Goal: Transaction & Acquisition: Book appointment/travel/reservation

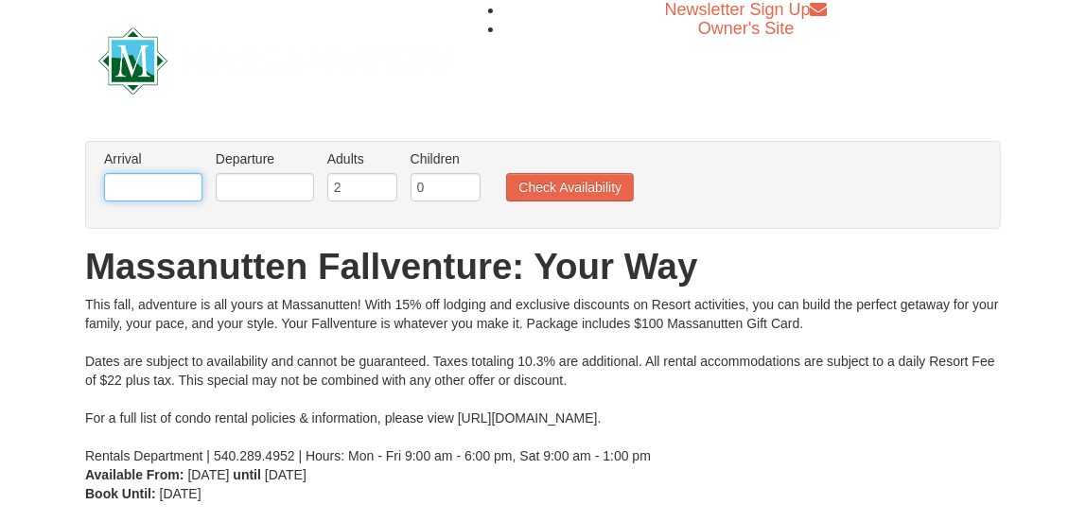
click at [171, 186] on input "text" at bounding box center [153, 187] width 98 height 28
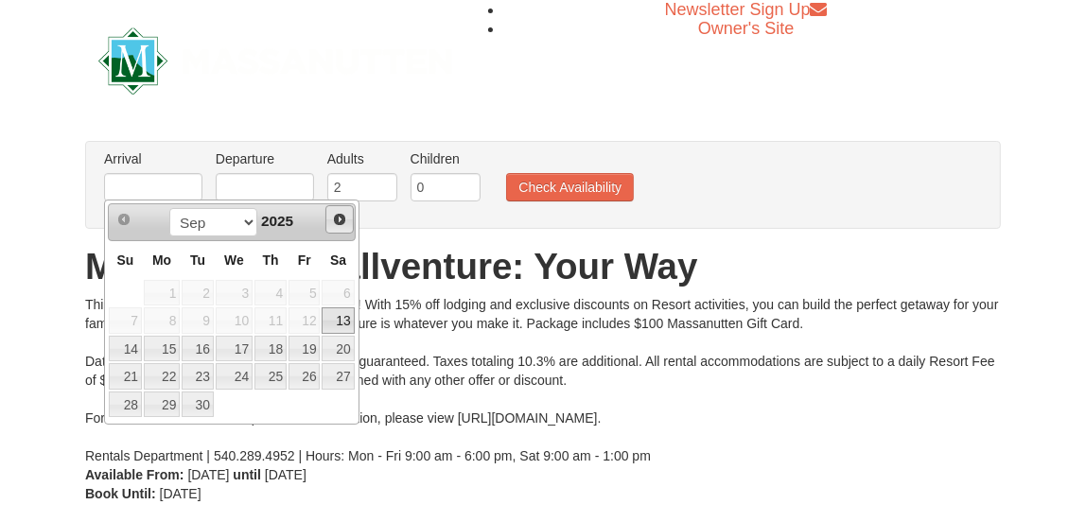
click at [336, 219] on span "Next" at bounding box center [339, 219] width 15 height 15
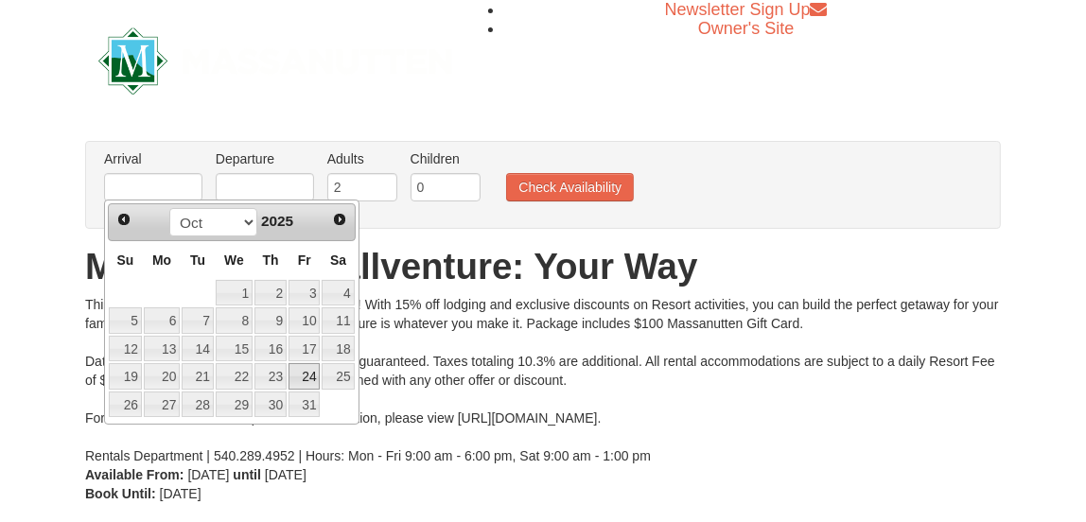
click at [304, 368] on link "24" at bounding box center [305, 376] width 32 height 26
type input "[DATE]"
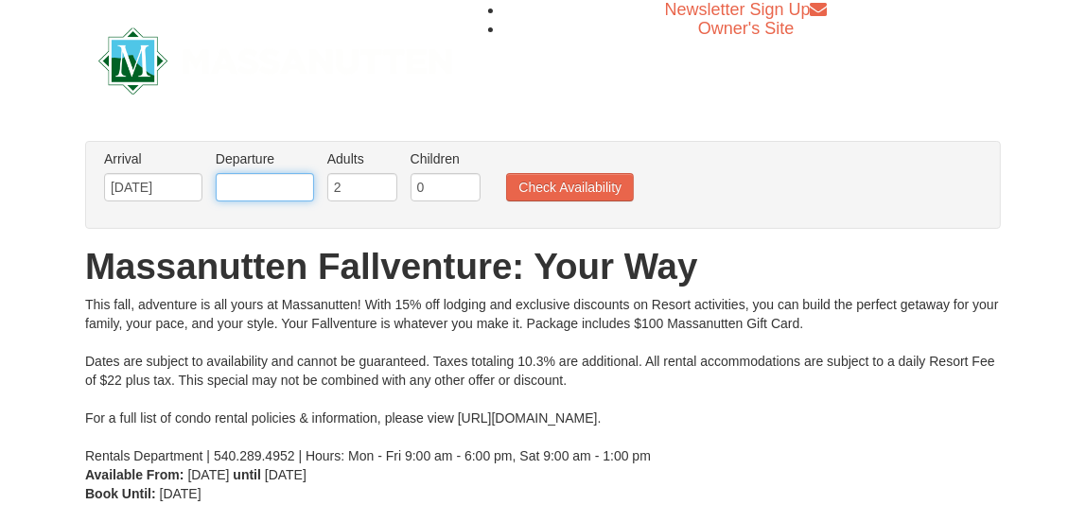
click at [249, 187] on input "text" at bounding box center [265, 187] width 98 height 28
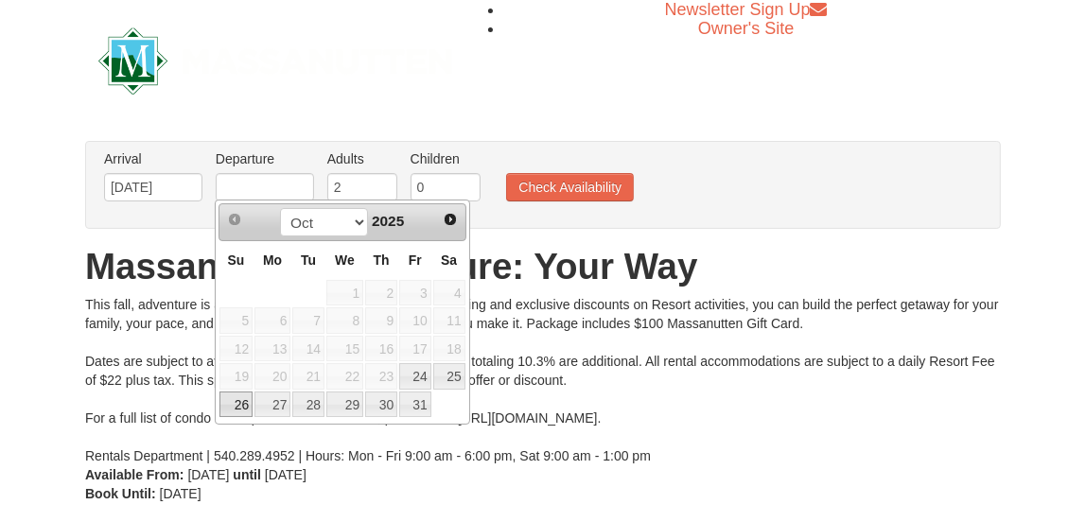
click at [241, 398] on link "26" at bounding box center [235, 405] width 33 height 26
type input "[DATE]"
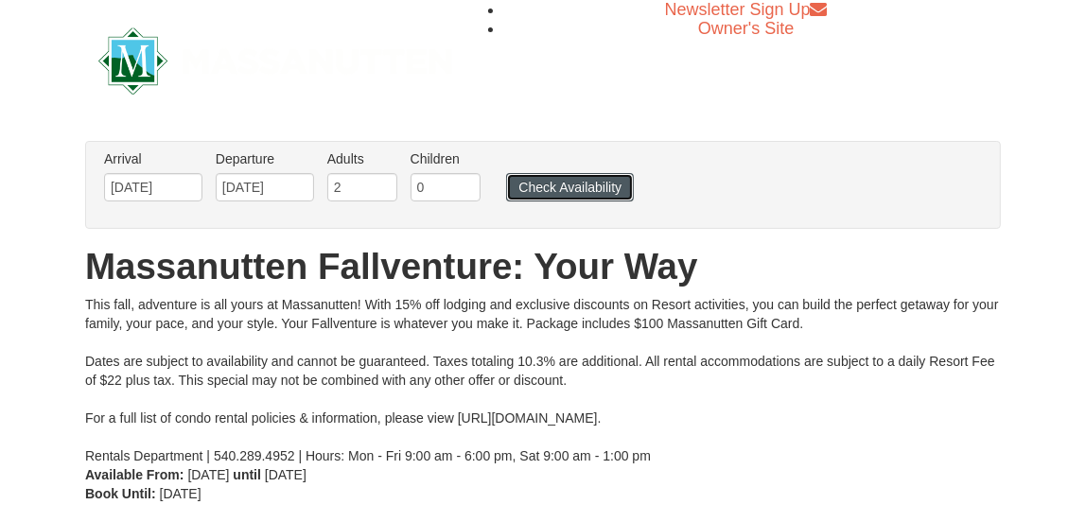
click at [554, 186] on button "Check Availability" at bounding box center [570, 187] width 128 height 28
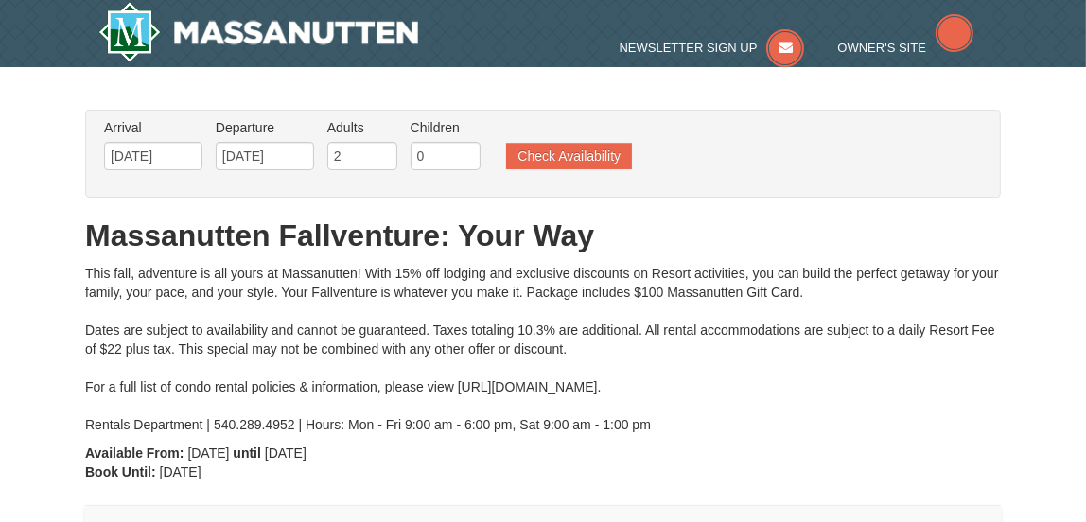
type input "[DATE]"
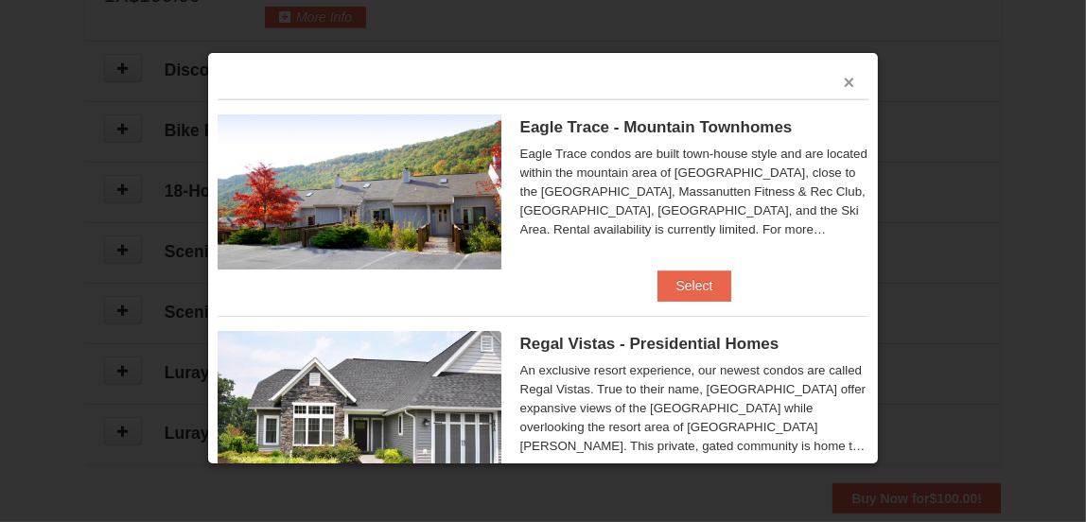
click at [844, 79] on button "×" at bounding box center [849, 82] width 11 height 19
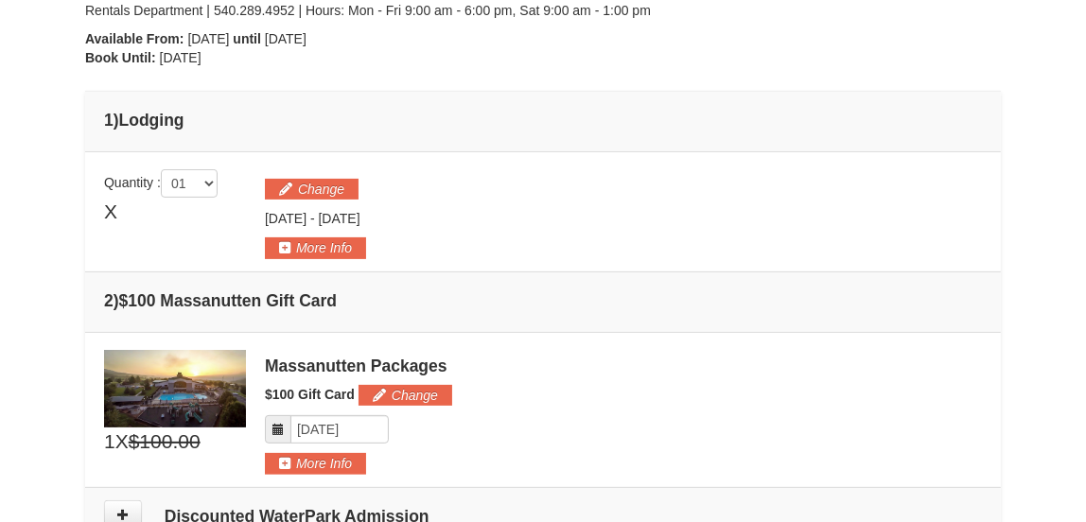
scroll to position [482, 0]
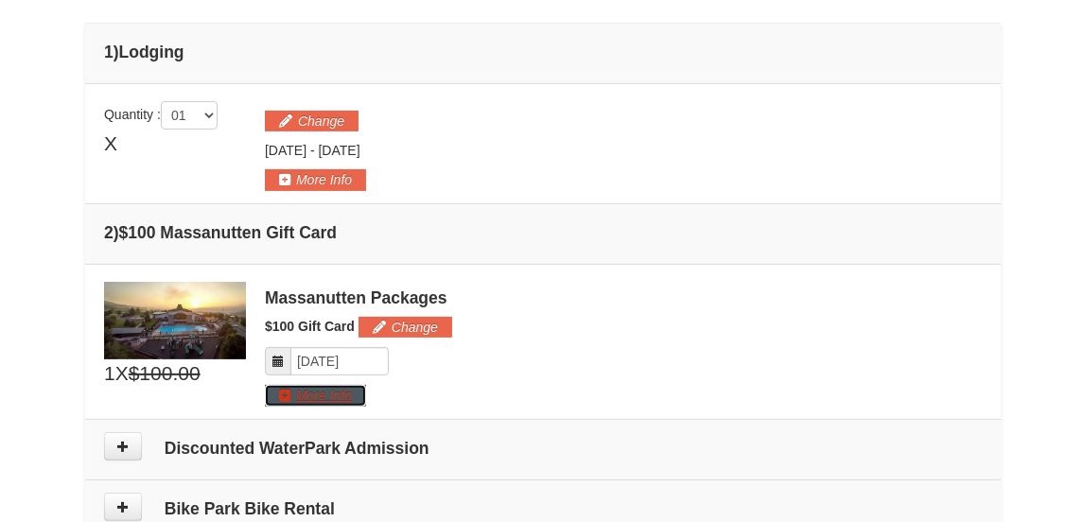
click at [307, 386] on button "More Info" at bounding box center [315, 395] width 101 height 21
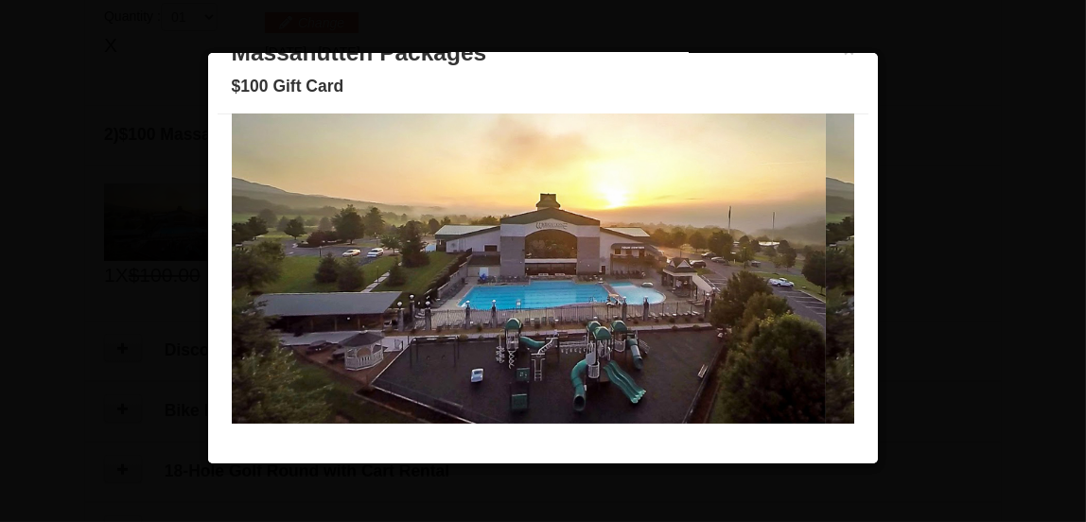
scroll to position [0, 0]
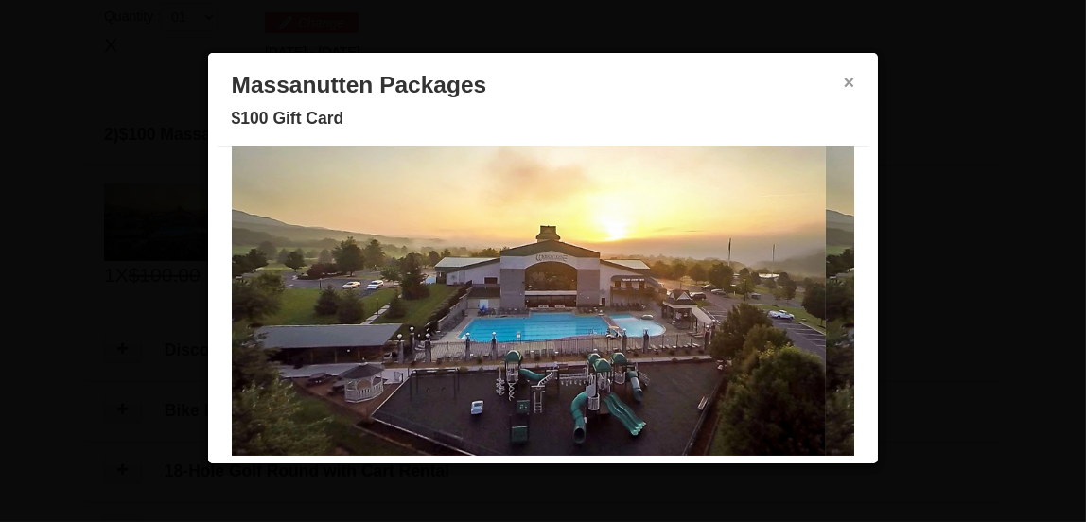
click at [844, 81] on button "×" at bounding box center [849, 82] width 11 height 19
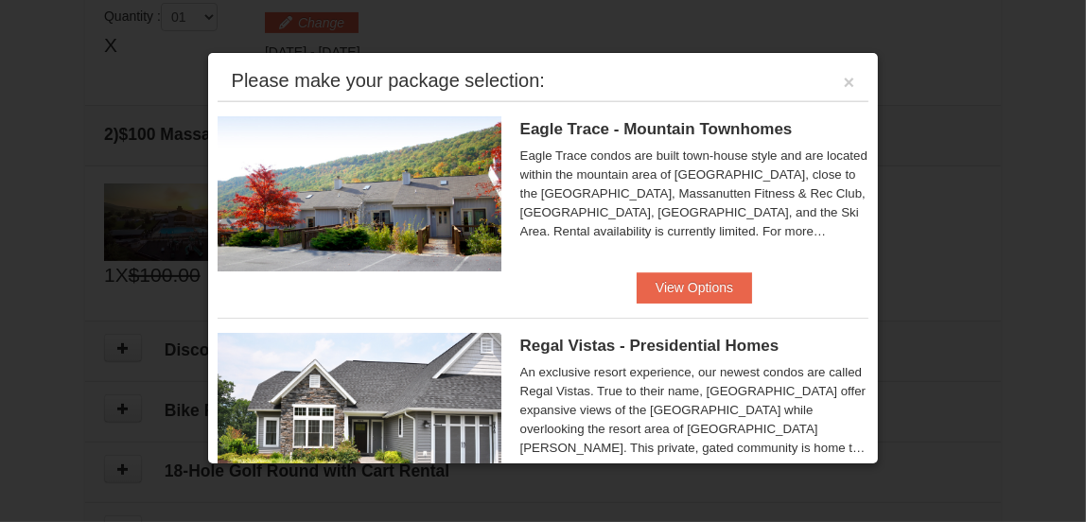
click at [827, 81] on div "Please make your package selection: ×" at bounding box center [544, 81] width 652 height 39
click at [958, 165] on div at bounding box center [543, 261] width 1086 height 522
click at [844, 80] on button "×" at bounding box center [849, 82] width 11 height 19
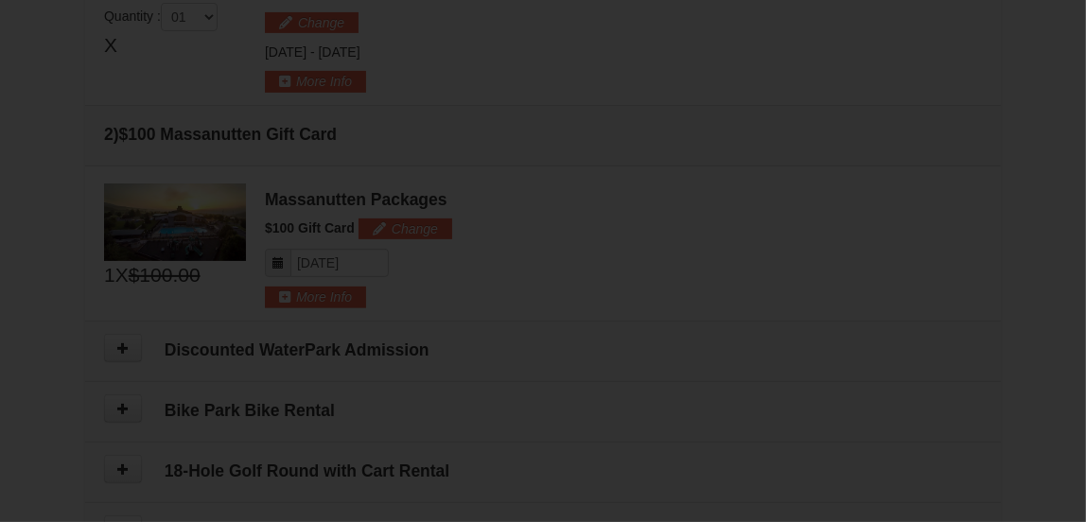
click at [834, 80] on div "Eagle Trace - Mountain Townhomes Eagle Trace One Bedroom Townhouse with Full Ki…" at bounding box center [544, 4] width 652 height 171
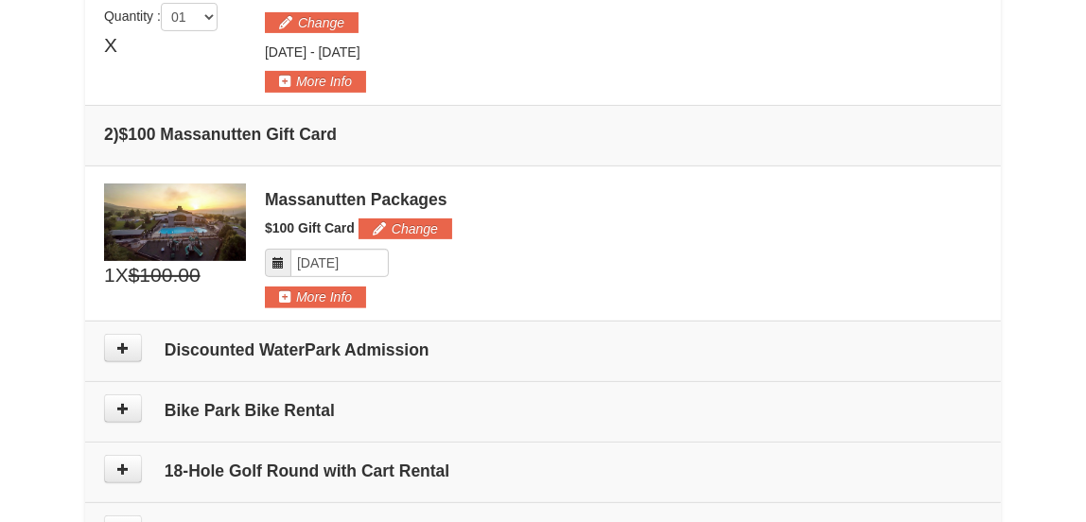
click at [377, 343] on h4 "Discounted WaterPark Admission" at bounding box center [543, 350] width 878 height 19
drag, startPoint x: 118, startPoint y: 344, endPoint x: 191, endPoint y: 344, distance: 72.8
click at [118, 344] on icon at bounding box center [122, 348] width 13 height 13
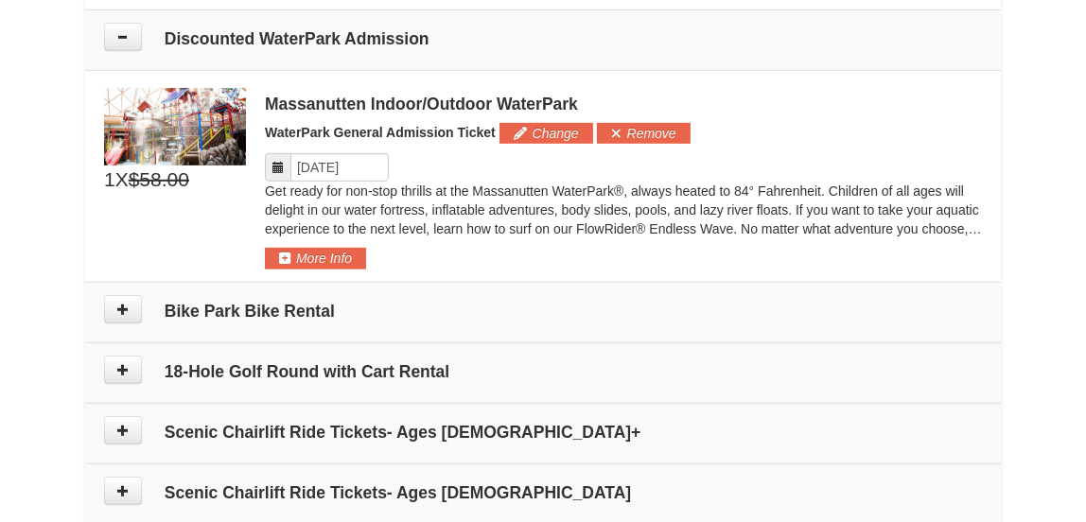
scroll to position [897, 0]
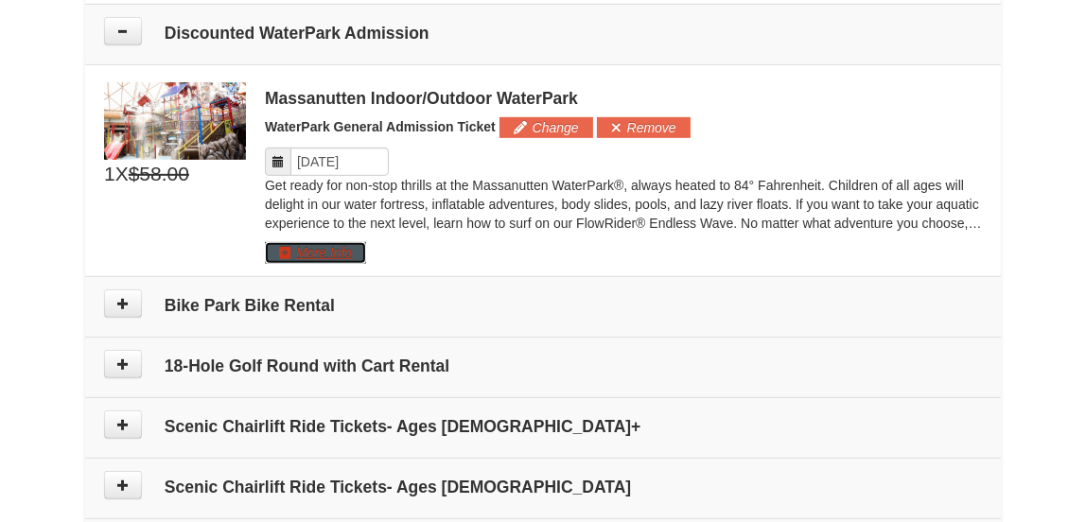
click at [347, 252] on button "More Info" at bounding box center [315, 252] width 101 height 21
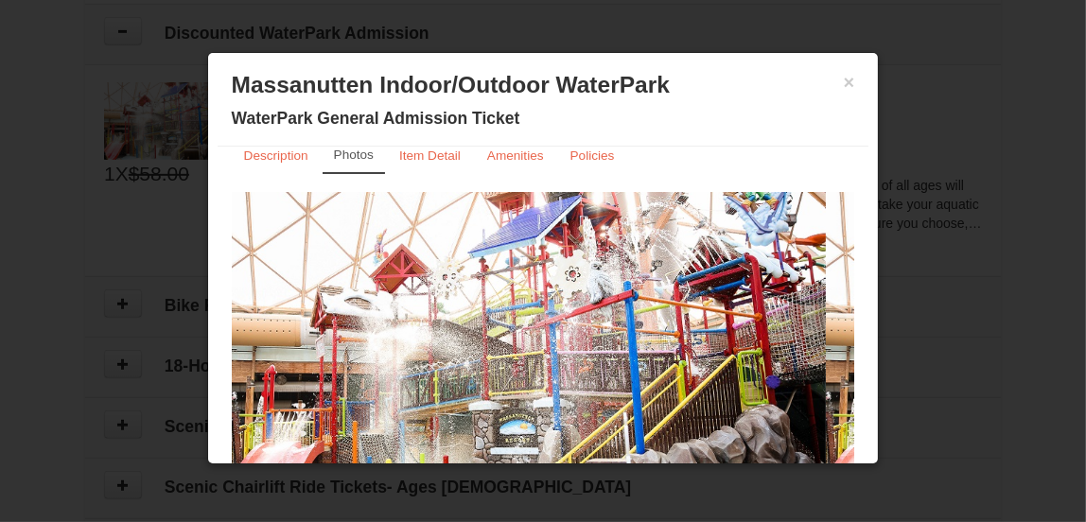
scroll to position [0, 0]
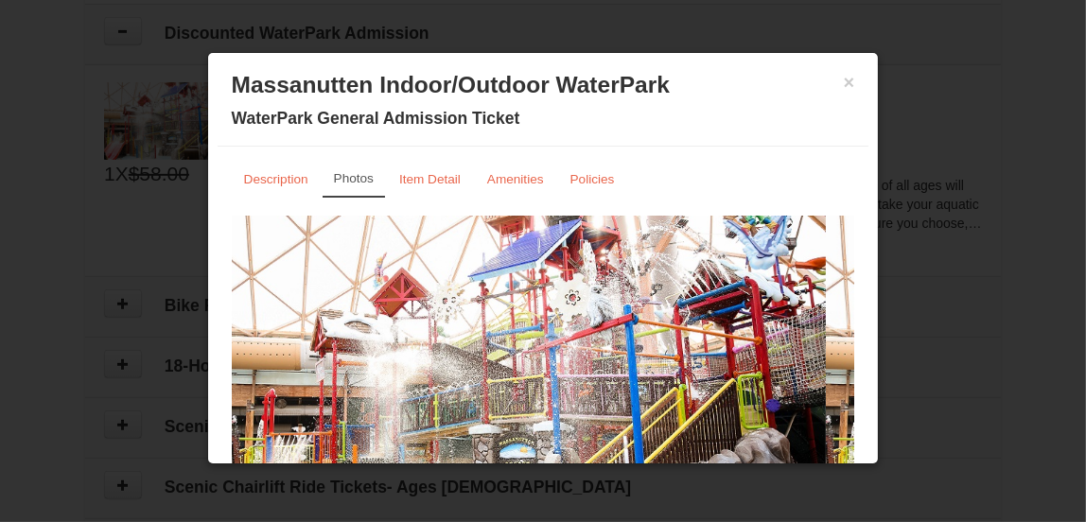
click at [342, 181] on small "Photos" at bounding box center [354, 178] width 40 height 14
click at [286, 178] on small "Description" at bounding box center [276, 179] width 64 height 14
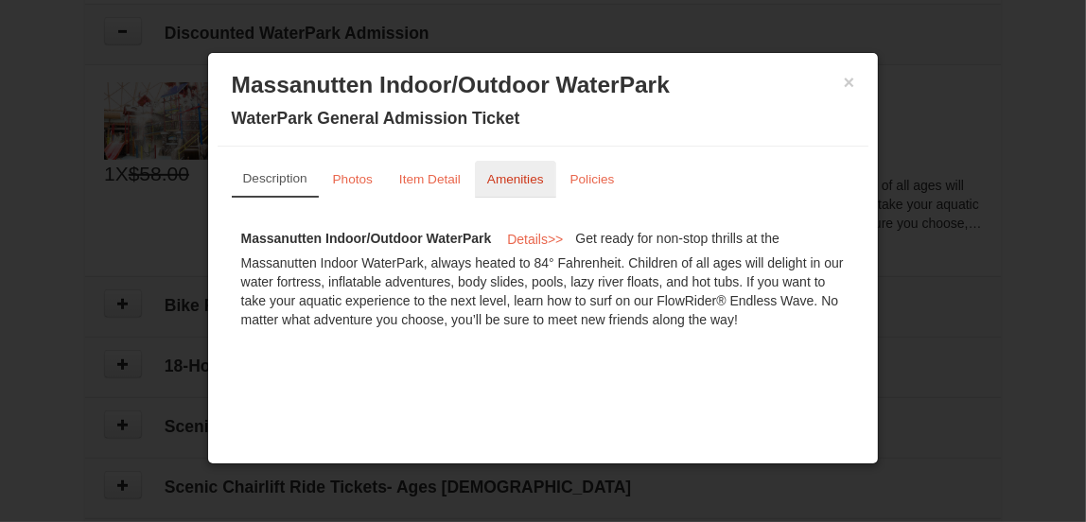
click at [533, 179] on small "Amenities" at bounding box center [515, 179] width 57 height 14
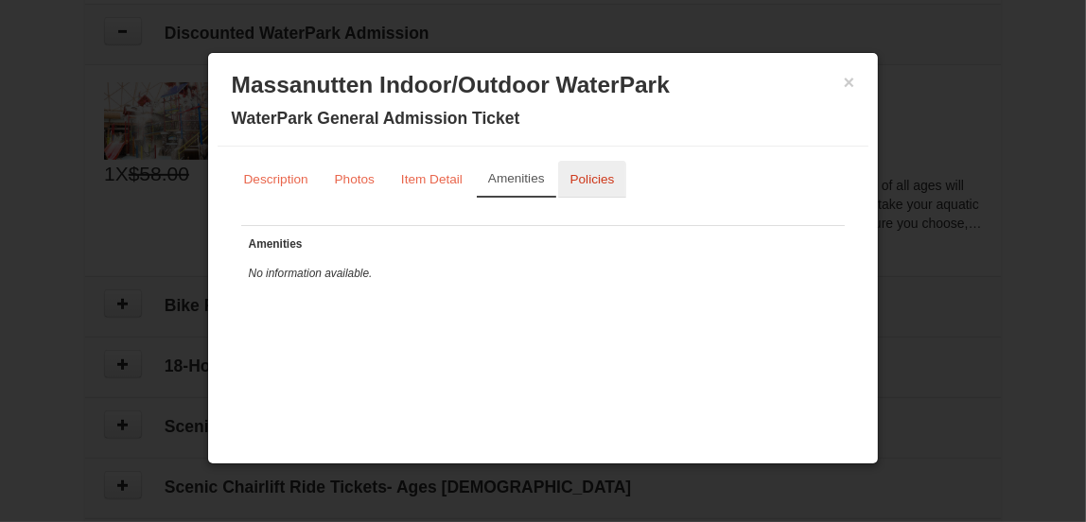
click at [588, 178] on small "Policies" at bounding box center [592, 179] width 44 height 14
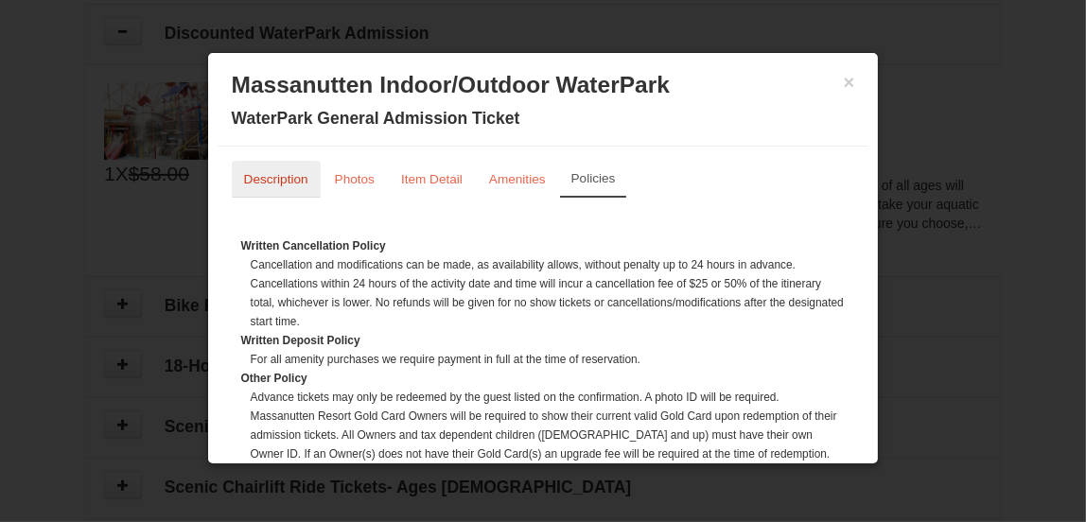
click at [283, 181] on small "Description" at bounding box center [276, 179] width 64 height 14
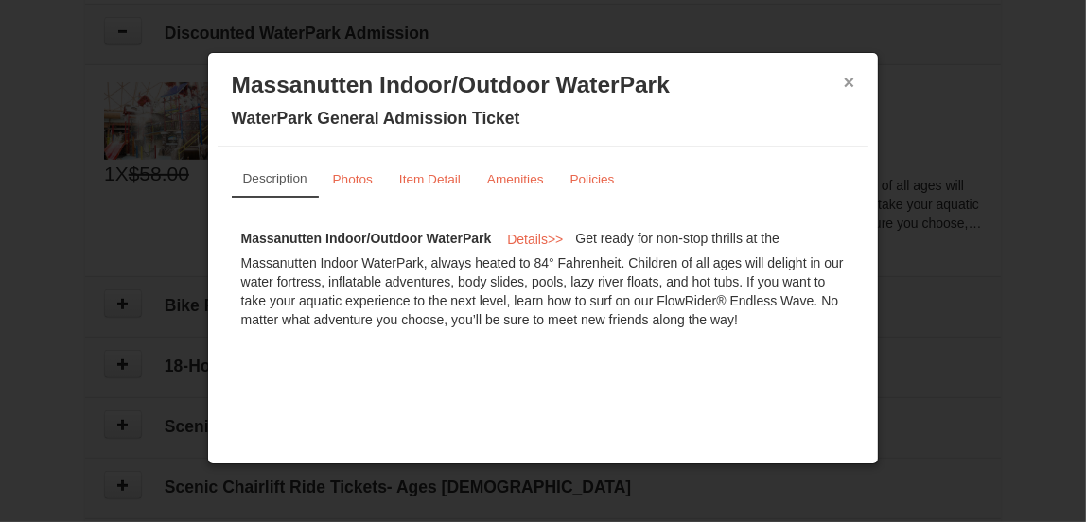
click at [849, 81] on button "×" at bounding box center [849, 82] width 11 height 19
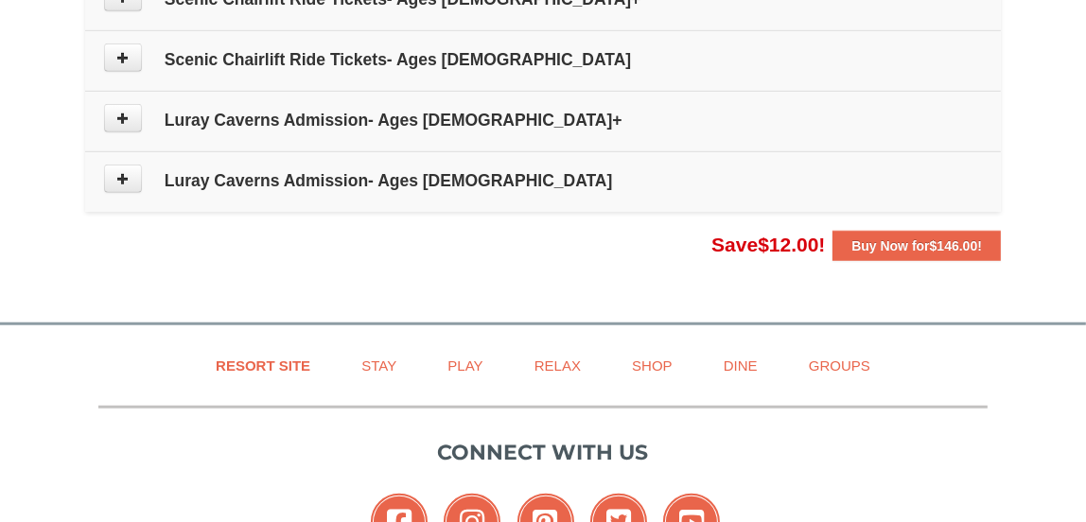
scroll to position [1570, 0]
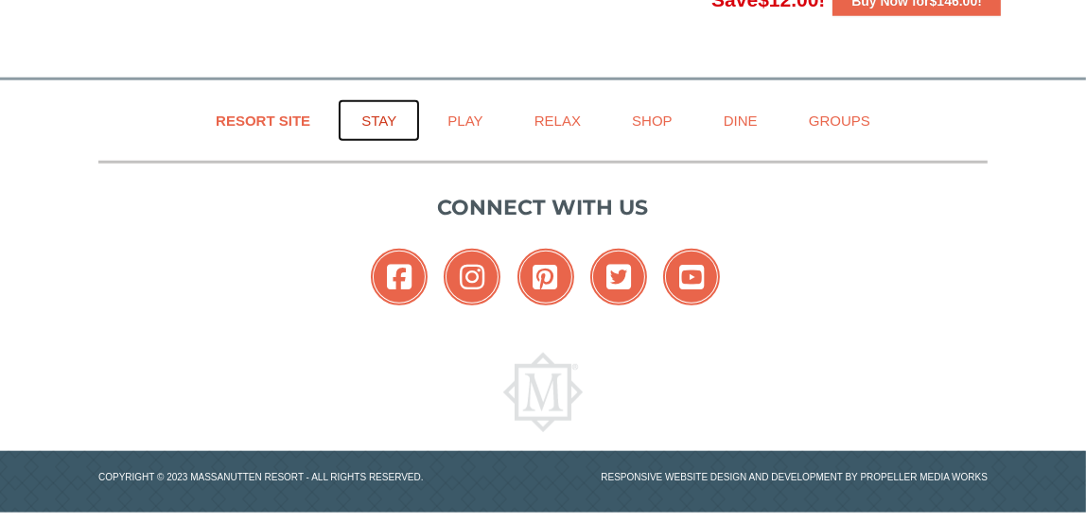
click at [371, 107] on link "Stay" at bounding box center [379, 120] width 82 height 43
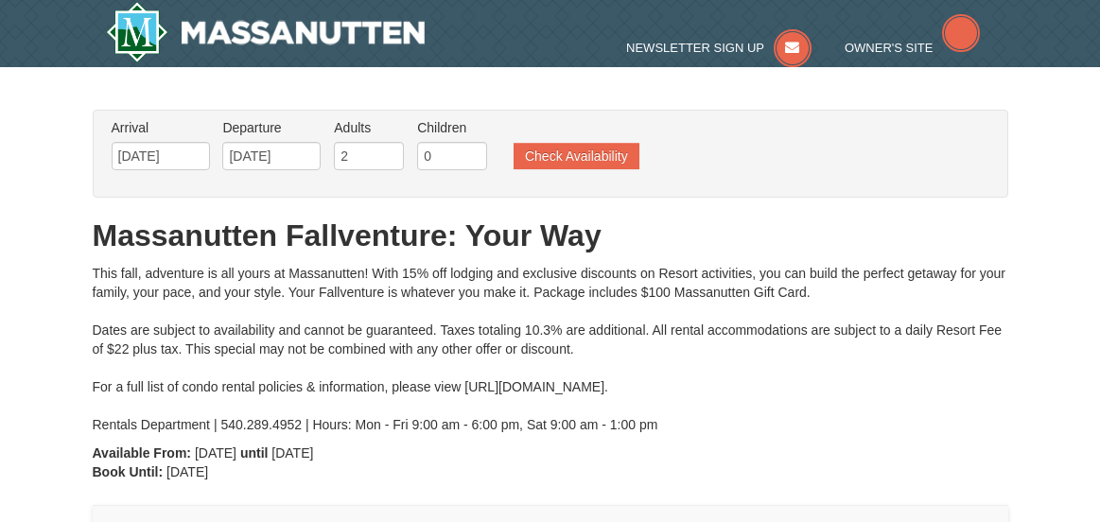
type input "[DATE]"
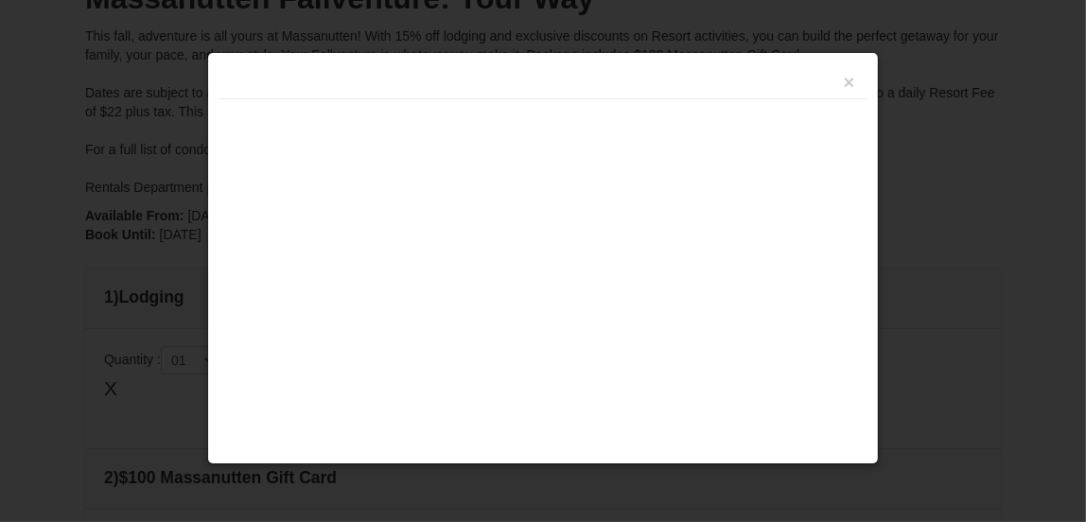
scroll to position [415, 0]
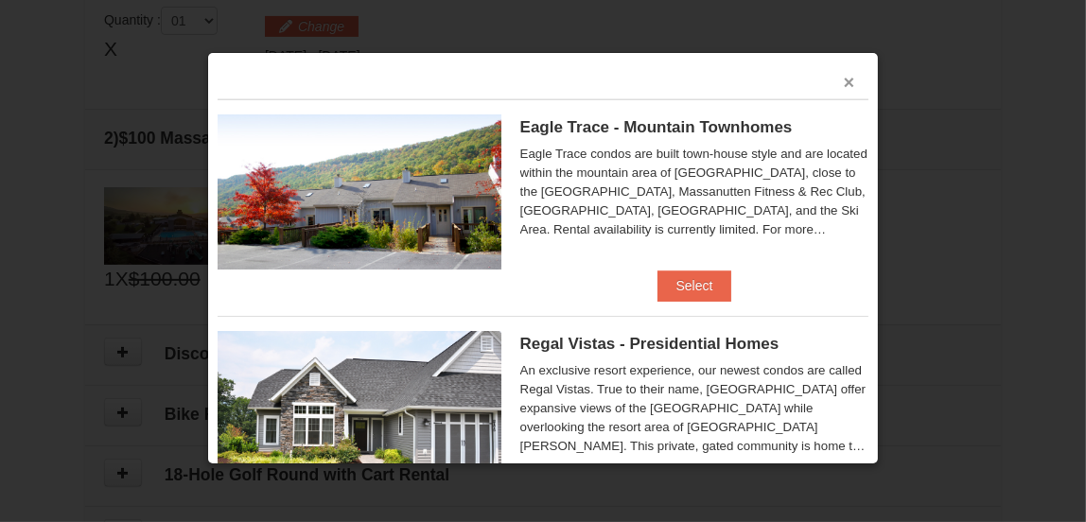
click at [844, 81] on button "×" at bounding box center [849, 82] width 11 height 19
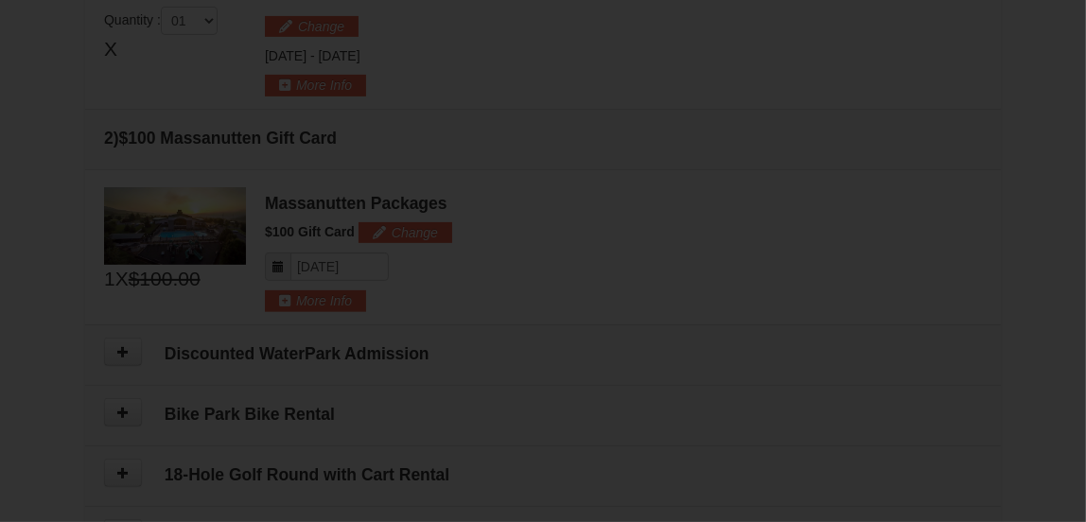
scroll to position [1360, 0]
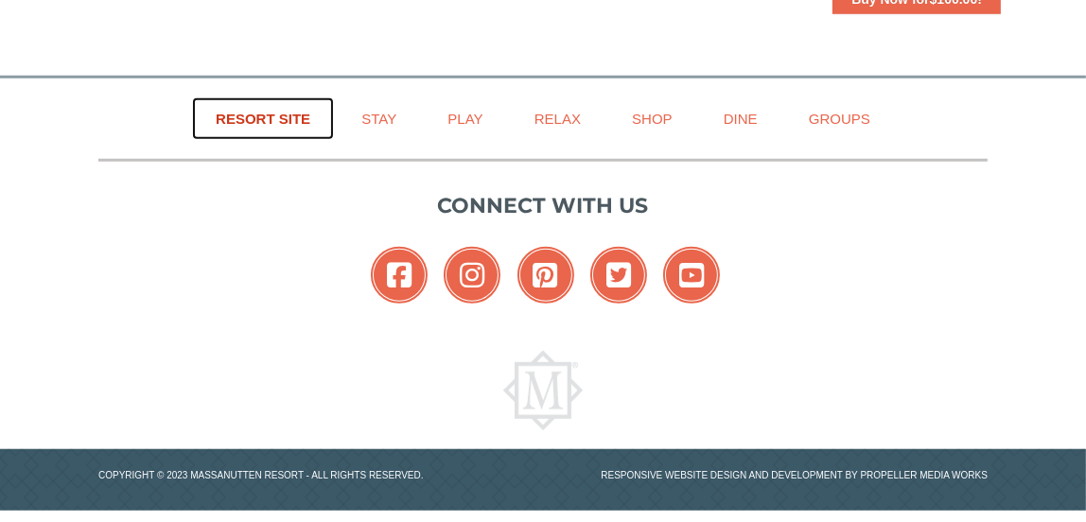
click at [274, 107] on link "Resort Site" at bounding box center [263, 118] width 142 height 43
